Goal: Book appointment/travel/reservation

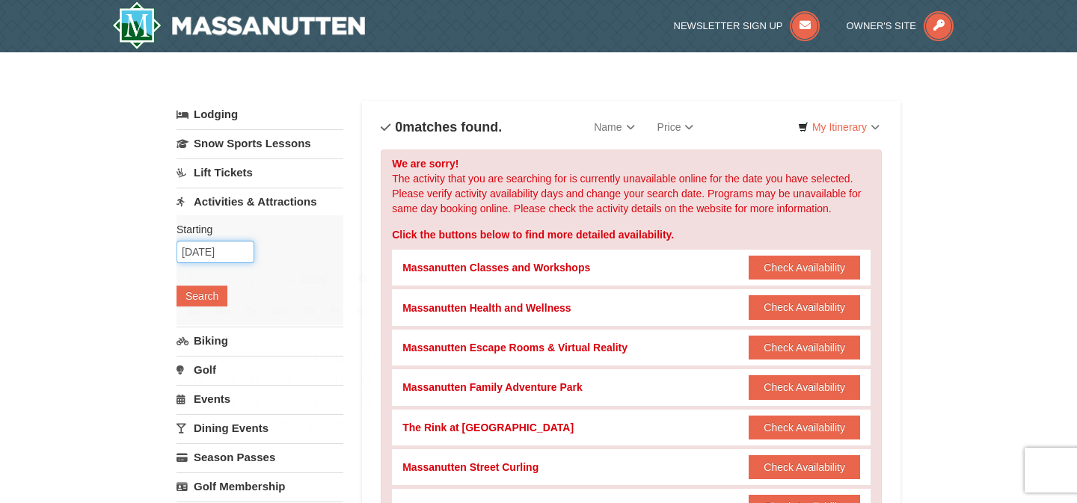
click at [191, 245] on input "10/11/2025" at bounding box center [216, 252] width 78 height 22
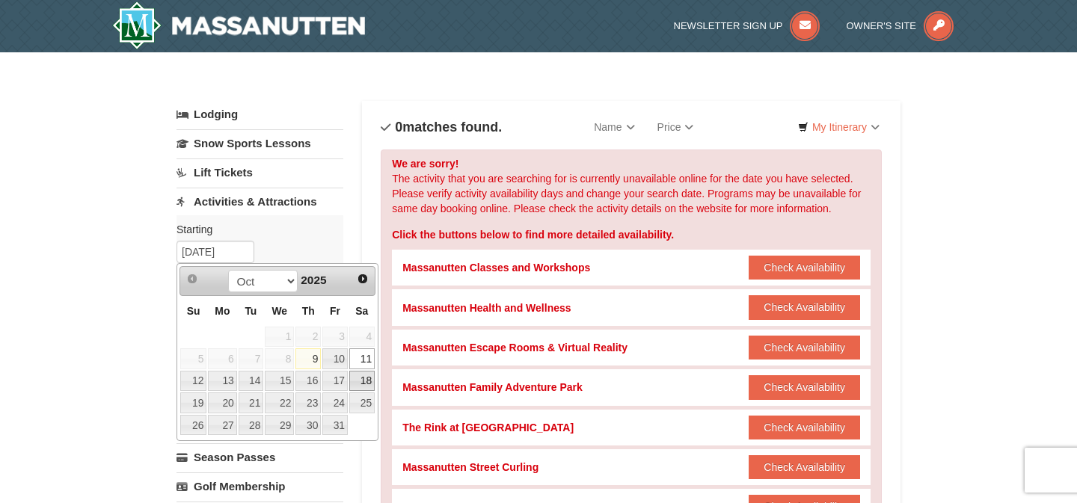
click at [355, 376] on link "18" at bounding box center [361, 381] width 25 height 21
type input "[DATE]"
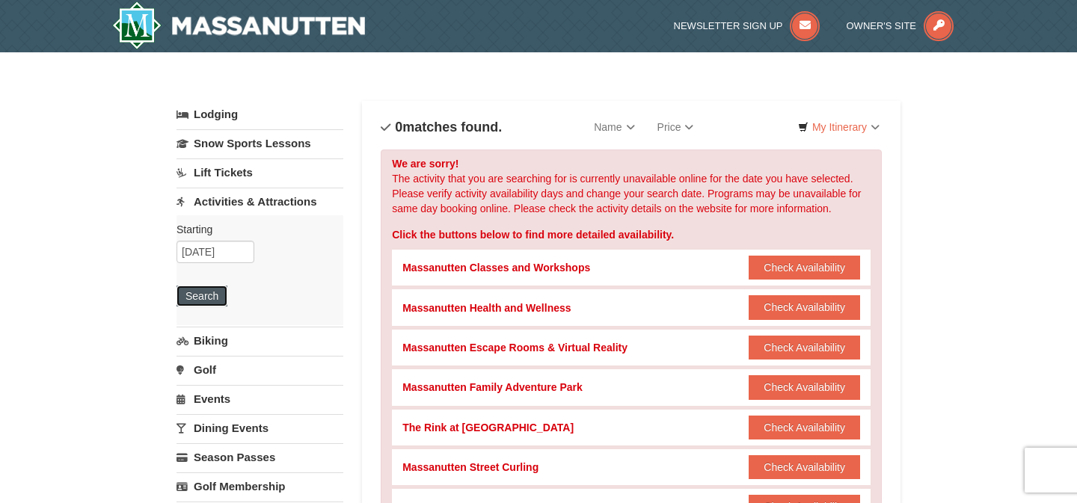
click at [192, 288] on button "Search" at bounding box center [202, 296] width 51 height 21
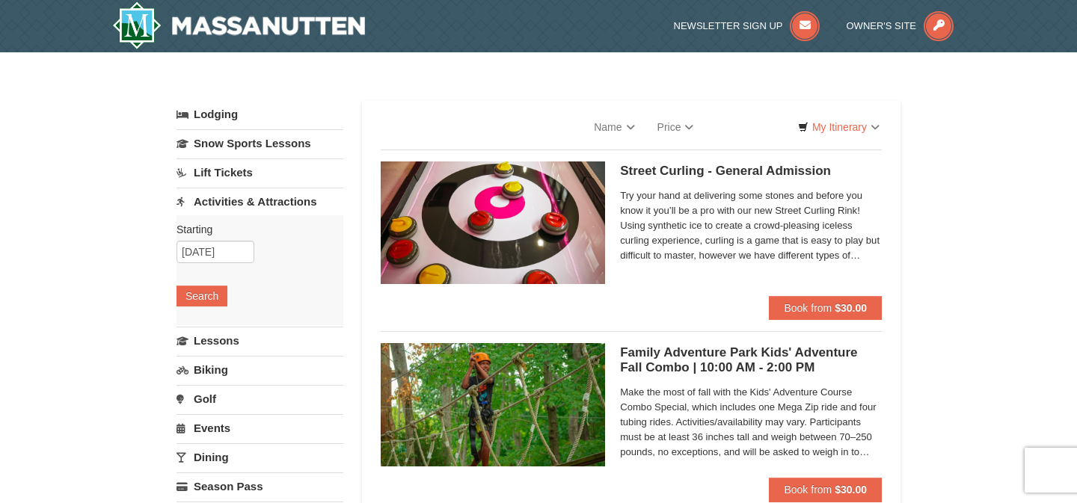
select select "10"
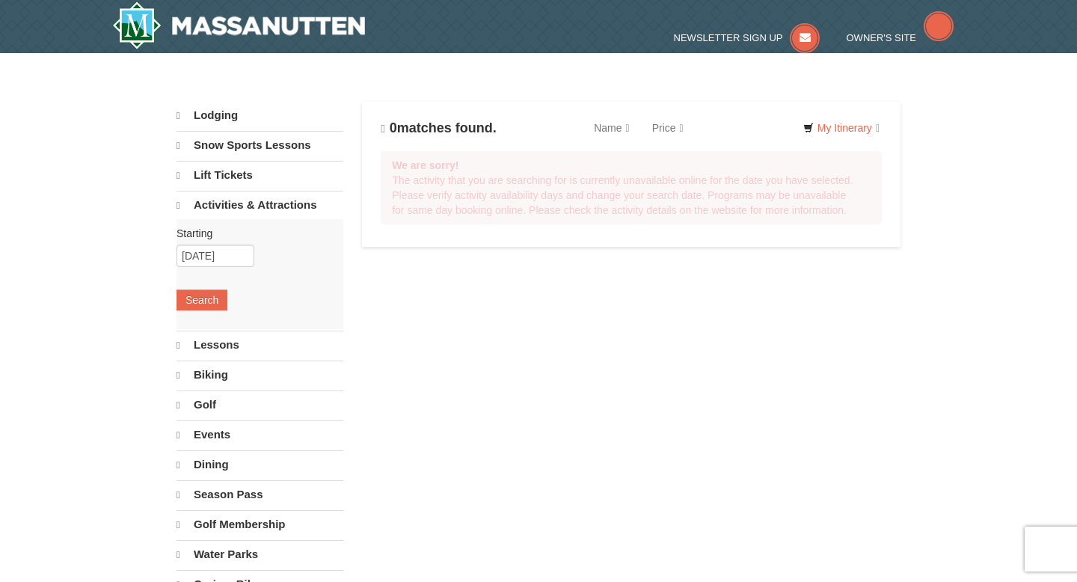
select select "10"
